Goal: Task Accomplishment & Management: Manage account settings

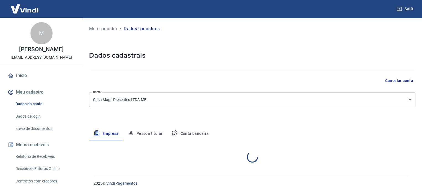
select select "SP"
select select "business"
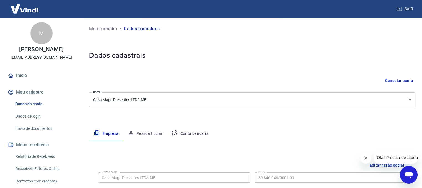
click at [103, 135] on button "Empresa" at bounding box center [106, 133] width 34 height 13
click at [141, 131] on button "Pessoa titular" at bounding box center [145, 133] width 44 height 13
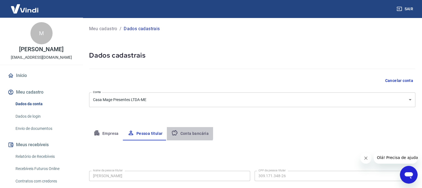
click at [180, 131] on button "Conta bancária" at bounding box center [190, 133] width 46 height 13
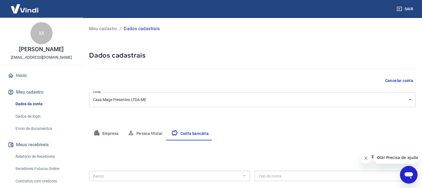
click at [105, 131] on button "Empresa" at bounding box center [106, 133] width 34 height 13
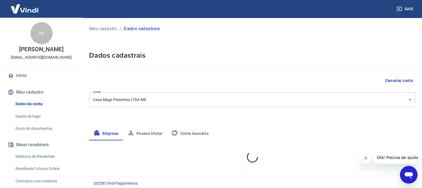
select select "SP"
select select "business"
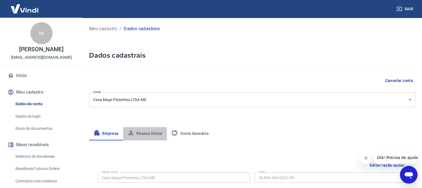
click at [150, 134] on button "Pessoa titular" at bounding box center [145, 133] width 44 height 13
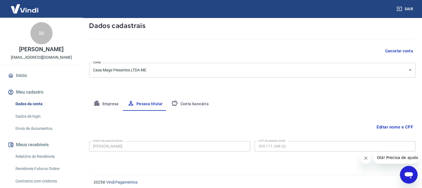
scroll to position [33, 0]
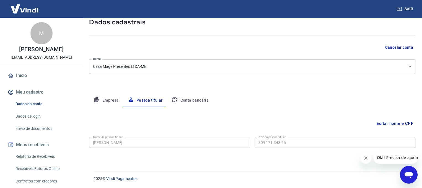
click at [199, 101] on button "Conta bancária" at bounding box center [190, 100] width 46 height 13
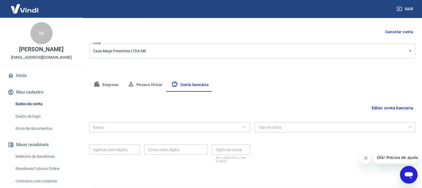
scroll to position [61, 0]
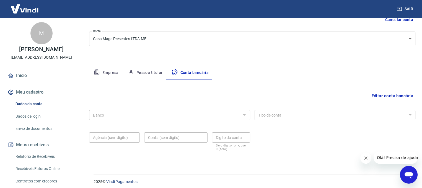
click at [241, 116] on div at bounding box center [243, 115] width 7 height 8
click at [245, 114] on div at bounding box center [243, 115] width 7 height 8
click at [116, 119] on div "Banco" at bounding box center [169, 115] width 161 height 10
click at [242, 114] on div at bounding box center [243, 115] width 7 height 8
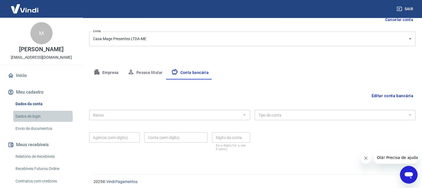
click at [25, 122] on link "Dados de login" at bounding box center [44, 116] width 63 height 11
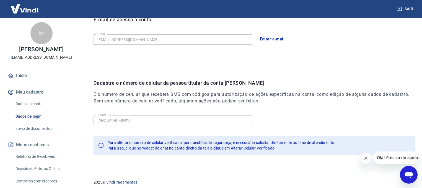
click at [32, 134] on link "Envio de documentos" at bounding box center [44, 128] width 63 height 11
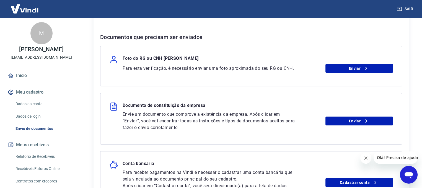
scroll to position [111, 0]
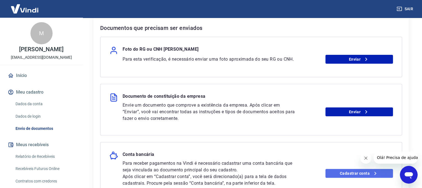
click at [352, 174] on link "Cadastrar conta" at bounding box center [358, 173] width 67 height 9
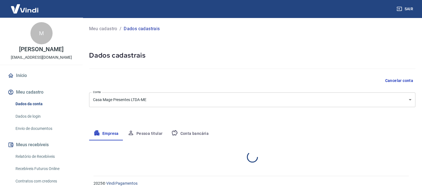
select select "SP"
select select "business"
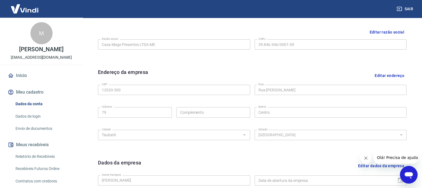
scroll to position [166, 0]
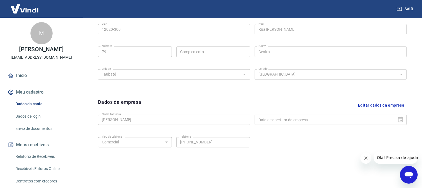
click at [179, 156] on div "Tipo de telefone Residencial Comercial Tipo de telefone Telefone [PHONE_NUMBER]…" at bounding box center [252, 146] width 308 height 22
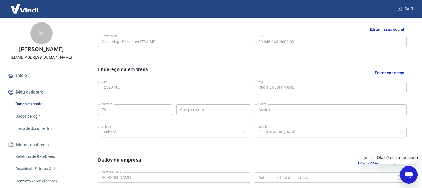
scroll to position [128, 0]
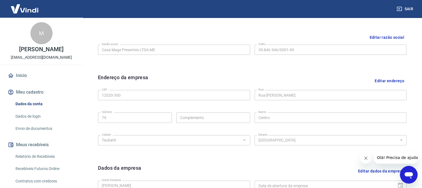
click at [36, 134] on link "Envio de documentos" at bounding box center [44, 128] width 63 height 11
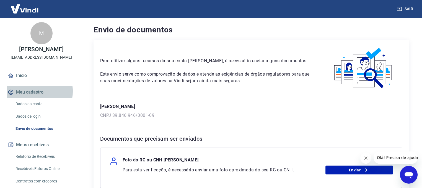
click at [30, 97] on button "Meu cadastro" at bounding box center [41, 92] width 69 height 12
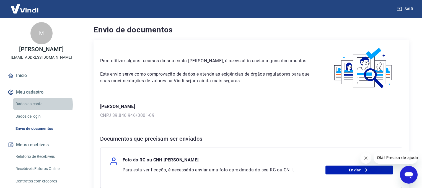
click at [36, 109] on link "Dados da conta" at bounding box center [44, 103] width 63 height 11
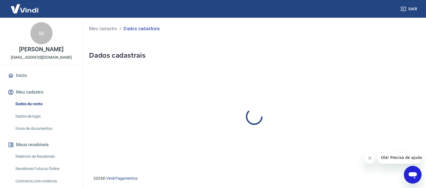
select select "SP"
select select "business"
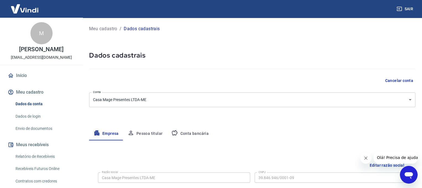
scroll to position [28, 0]
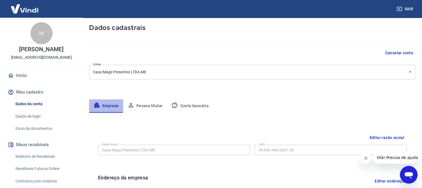
click at [101, 107] on button "Empresa" at bounding box center [106, 105] width 34 height 13
click at [145, 106] on button "Pessoa titular" at bounding box center [145, 105] width 44 height 13
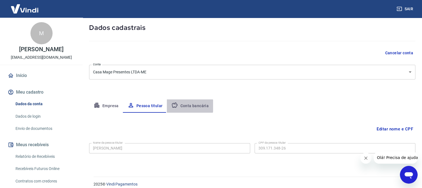
click at [185, 106] on button "Conta bancária" at bounding box center [190, 105] width 46 height 13
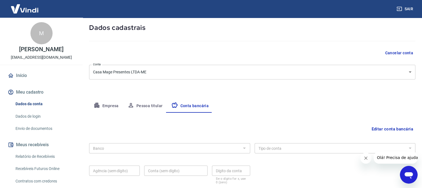
click at [244, 149] on div at bounding box center [243, 148] width 7 height 8
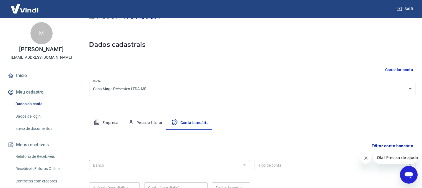
scroll to position [9, 0]
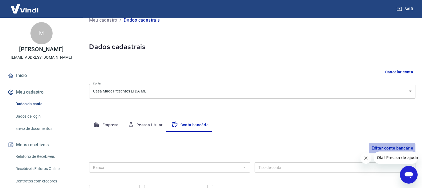
click at [388, 145] on button "Editar conta bancária" at bounding box center [392, 148] width 46 height 11
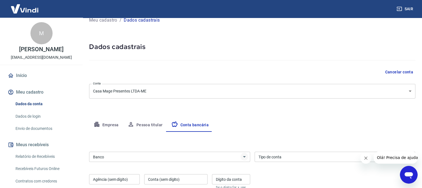
click at [242, 156] on icon "Abrir" at bounding box center [244, 156] width 7 height 7
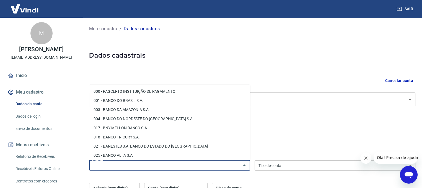
scroll to position [0, 0]
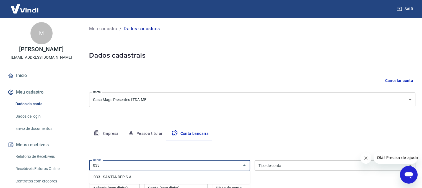
click at [109, 178] on li "033 - SANTANDER S.A." at bounding box center [169, 176] width 161 height 9
type input "033 - SANTANDER S.A."
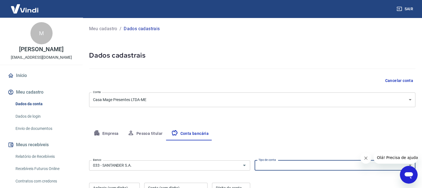
click at [373, 168] on select "Conta Corrente Conta Poupança" at bounding box center [334, 165] width 161 height 10
select select "1"
click at [254, 160] on select "Conta Corrente Conta Poupança" at bounding box center [334, 165] width 161 height 10
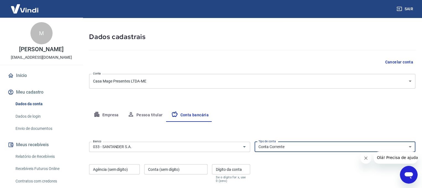
scroll to position [77, 0]
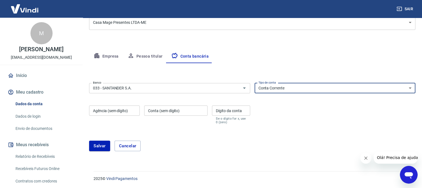
click at [109, 114] on input "Agência (sem dígito)" at bounding box center [114, 110] width 51 height 10
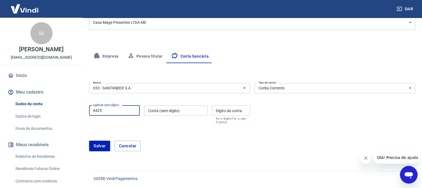
type input "4425"
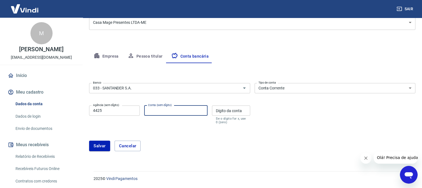
click at [167, 112] on input "Conta (sem dígito)" at bounding box center [175, 110] width 63 height 10
type input "13004059"
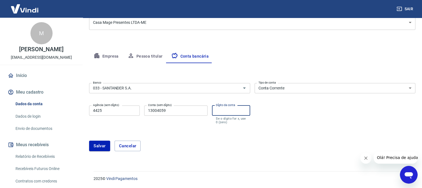
click at [236, 113] on input "Dígito da conta" at bounding box center [231, 110] width 38 height 10
type input "9"
click at [194, 152] on div "[PERSON_NAME]" at bounding box center [252, 146] width 326 height 24
click at [114, 55] on button "Empresa" at bounding box center [106, 56] width 34 height 13
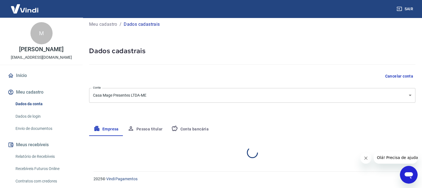
select select "SP"
select select "business"
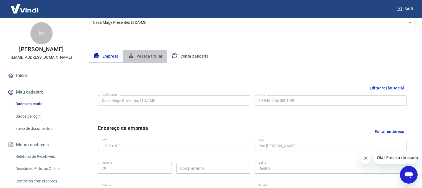
click at [140, 57] on button "Pessoa titular" at bounding box center [145, 56] width 44 height 13
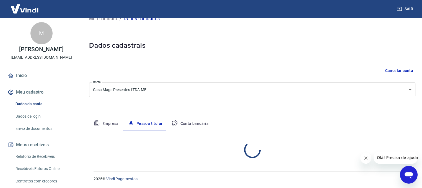
scroll to position [33, 0]
